Goal: Find specific page/section: Locate a particular part of the current website

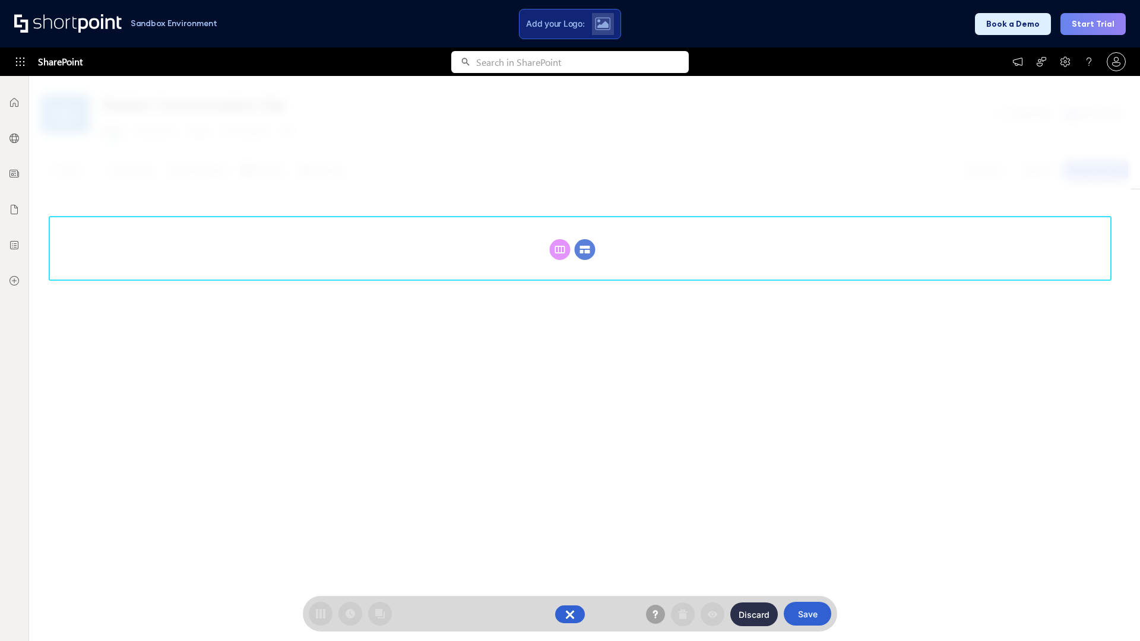
click at [585, 249] on circle at bounding box center [585, 249] width 21 height 21
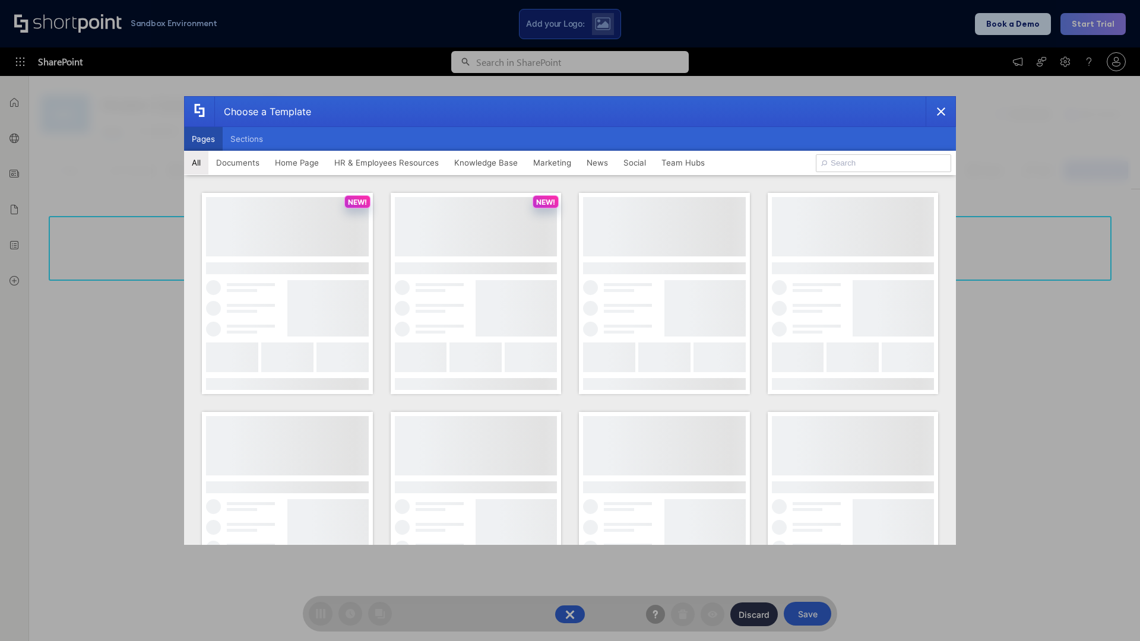
click at [203, 139] on button "Pages" at bounding box center [203, 139] width 39 height 24
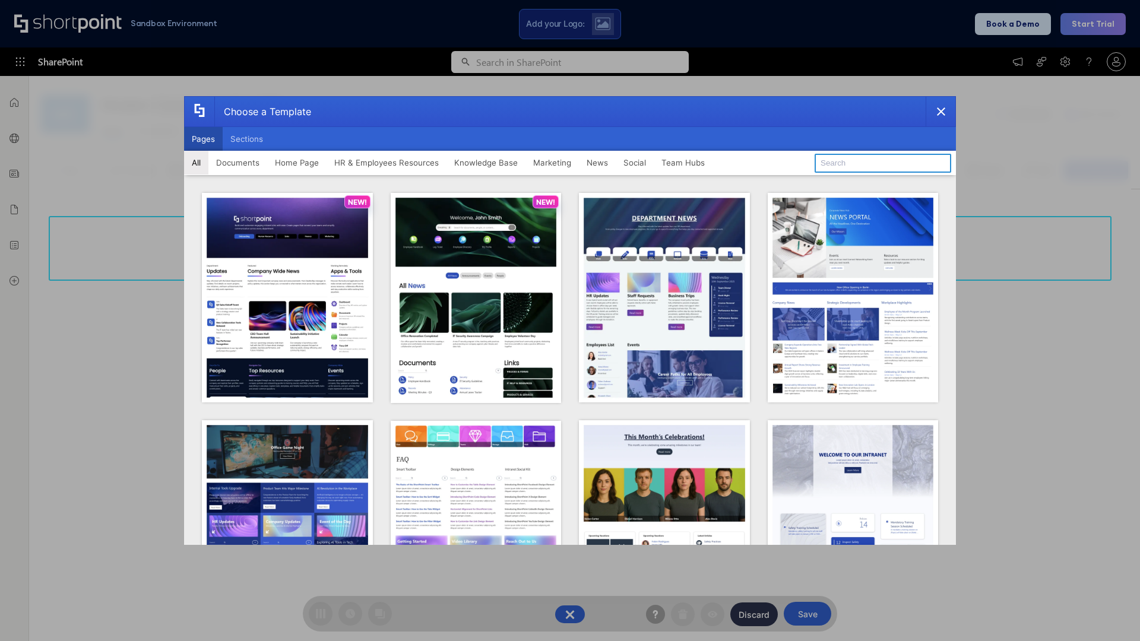
type input "Intranet Layout 1"
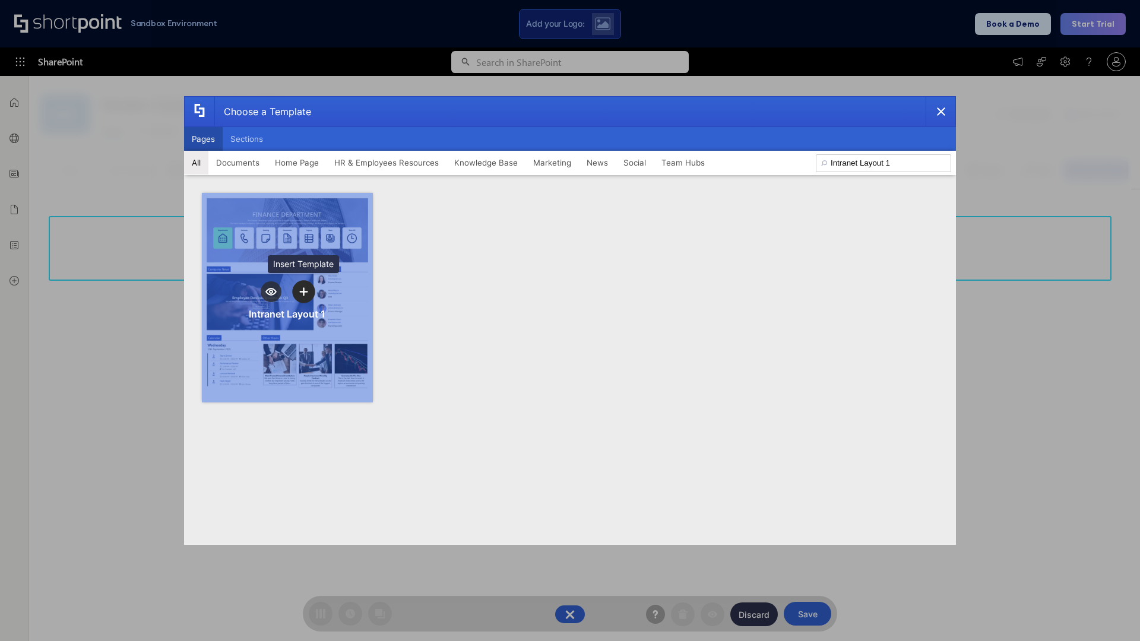
click at [303, 292] on icon "template selector" at bounding box center [303, 291] width 8 height 8
